Goal: Task Accomplishment & Management: Use online tool/utility

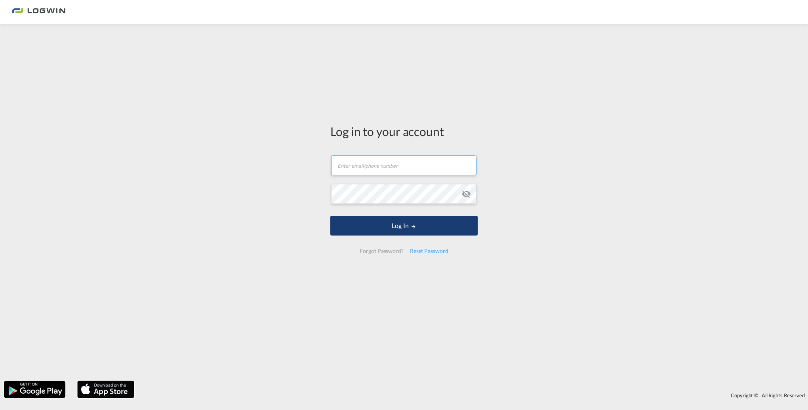
type input "[EMAIL_ADDRESS][DOMAIN_NAME]"
click at [395, 226] on button "Log In" at bounding box center [403, 225] width 147 height 20
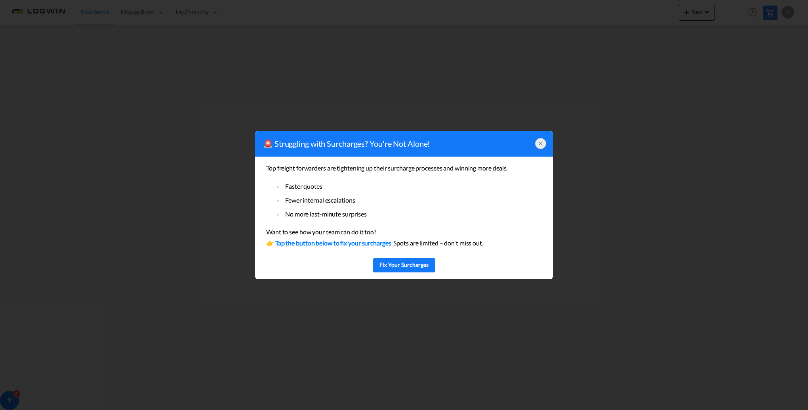
click at [540, 139] on div at bounding box center [540, 143] width 11 height 11
